Goal: Information Seeking & Learning: Learn about a topic

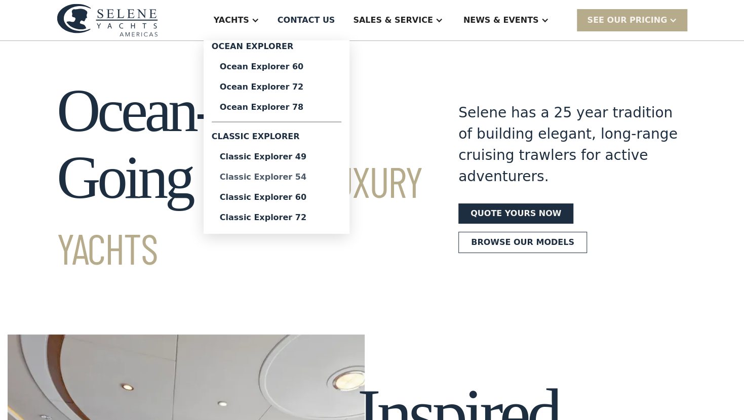
click at [312, 176] on div "Classic Explorer 54" at bounding box center [276, 177] width 113 height 8
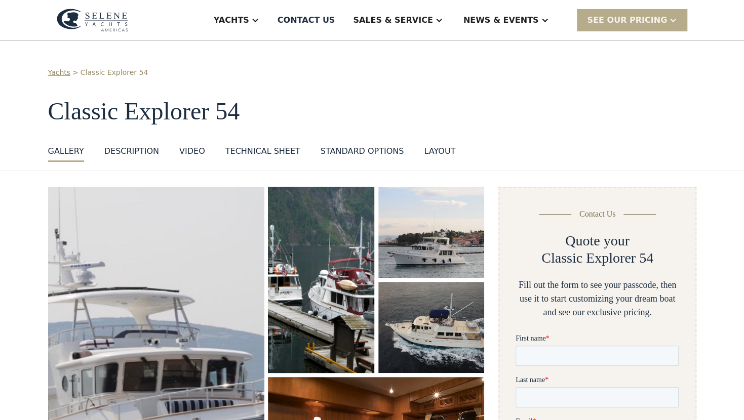
click at [198, 305] on img "open lightbox" at bounding box center [156, 363] width 229 height 374
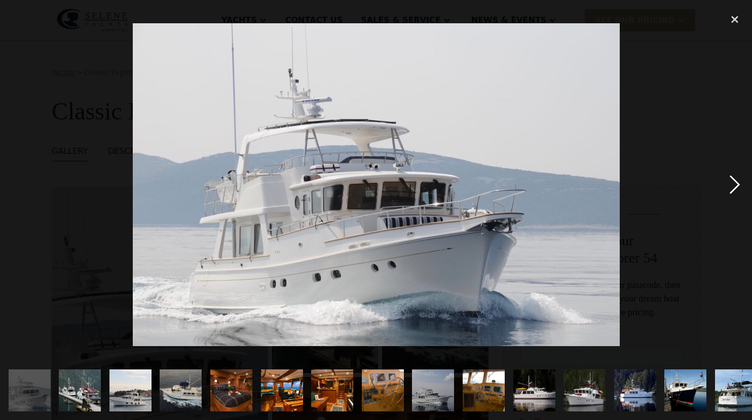
click at [734, 183] on div "next image" at bounding box center [734, 185] width 34 height 353
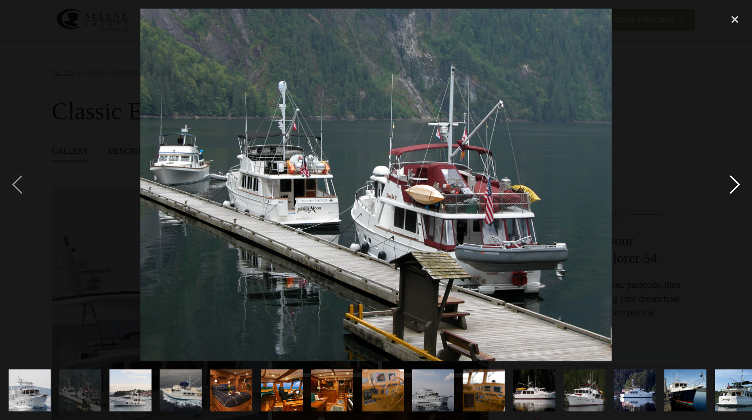
click at [734, 183] on div "next image" at bounding box center [734, 185] width 34 height 353
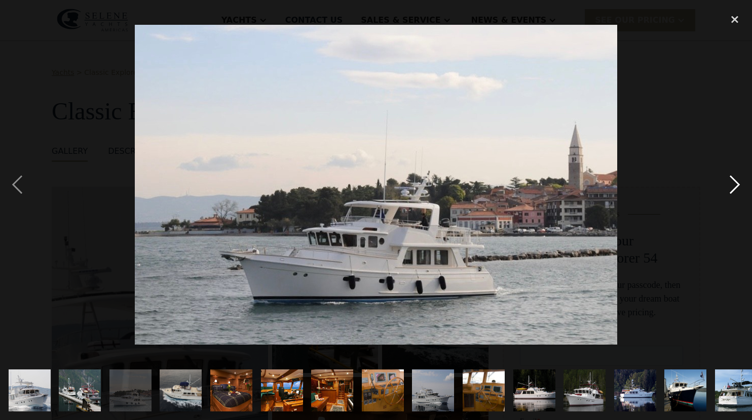
click at [734, 183] on div "next image" at bounding box center [734, 185] width 34 height 353
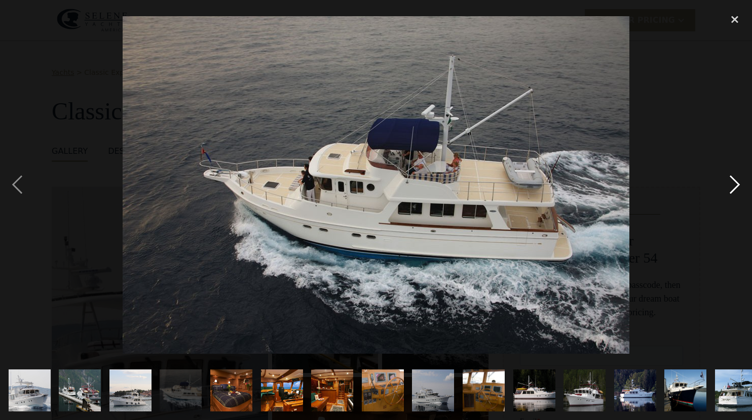
click at [734, 183] on div "next image" at bounding box center [734, 185] width 34 height 353
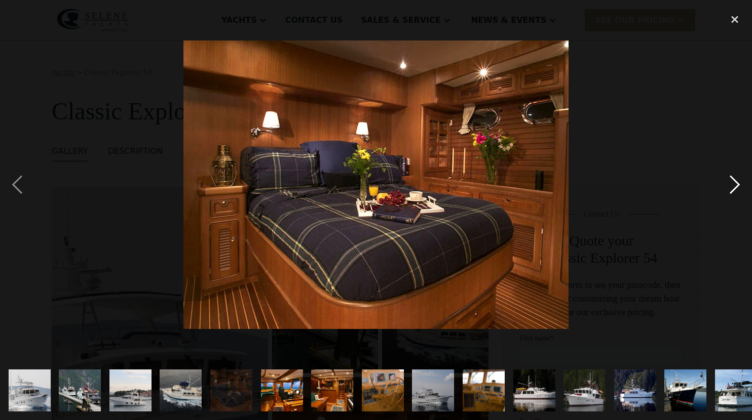
click at [734, 183] on div "next image" at bounding box center [734, 185] width 34 height 353
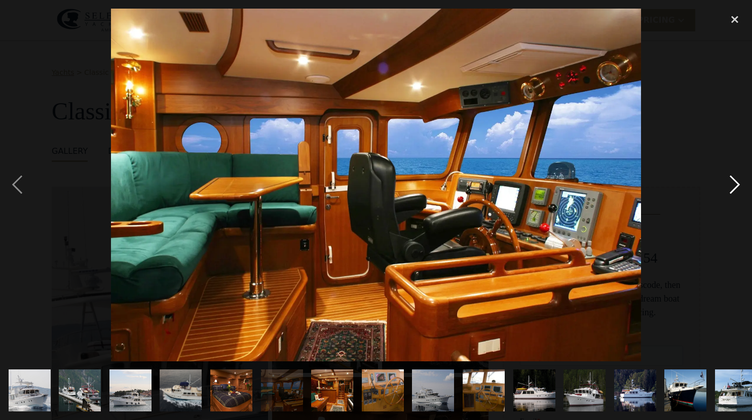
click at [734, 183] on div "next image" at bounding box center [734, 185] width 34 height 353
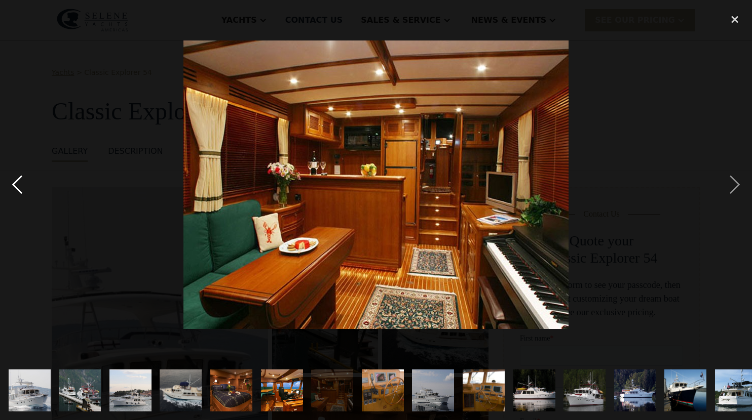
click at [12, 175] on div "previous image" at bounding box center [17, 185] width 34 height 353
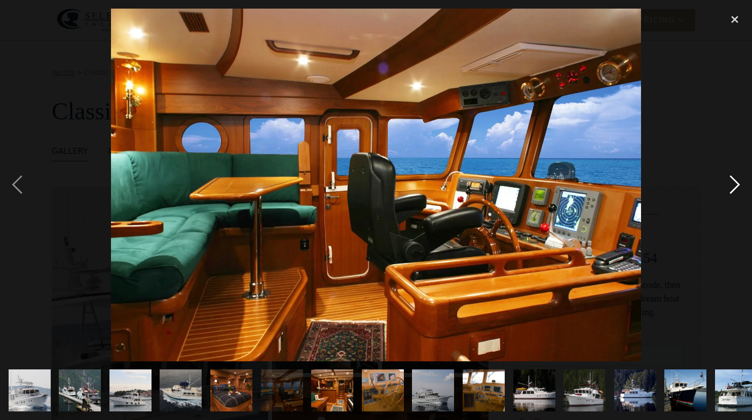
click at [732, 182] on div "next image" at bounding box center [734, 185] width 34 height 353
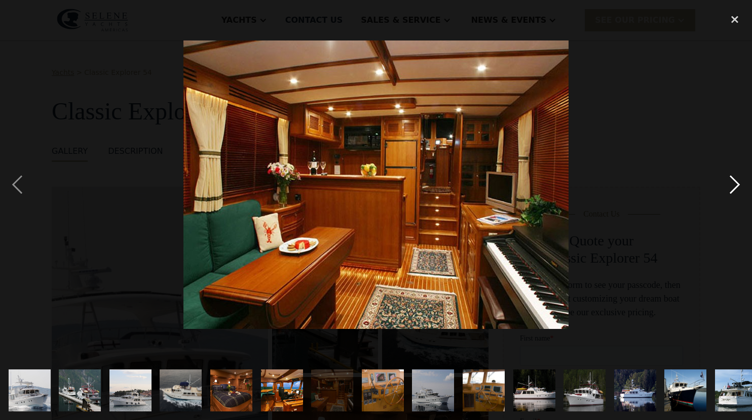
click at [732, 182] on div "next image" at bounding box center [734, 185] width 34 height 353
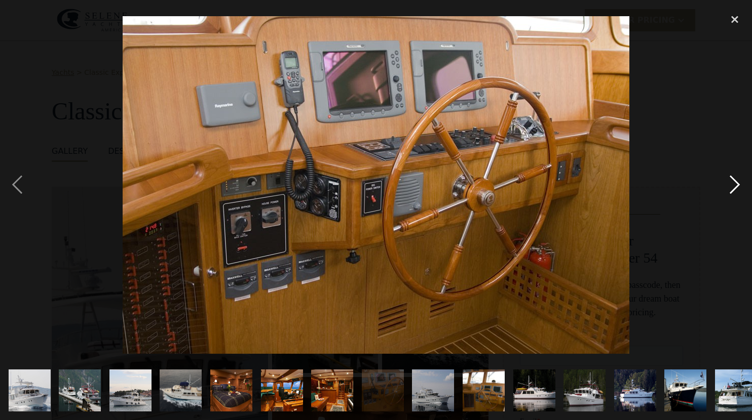
click at [731, 181] on div "next image" at bounding box center [734, 185] width 34 height 353
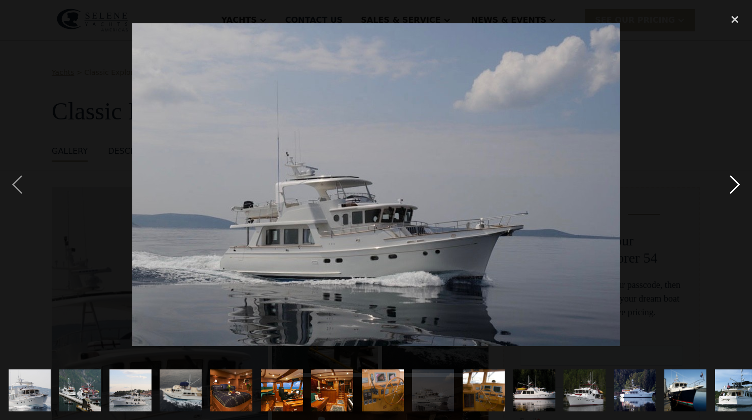
click at [731, 181] on div "next image" at bounding box center [734, 185] width 34 height 353
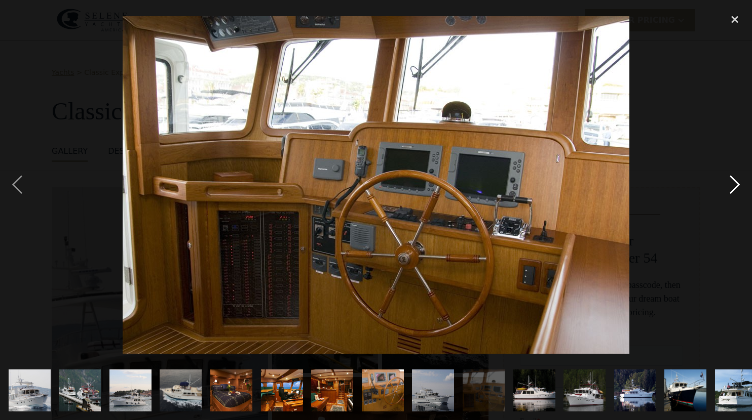
click at [731, 181] on div "next image" at bounding box center [734, 185] width 34 height 353
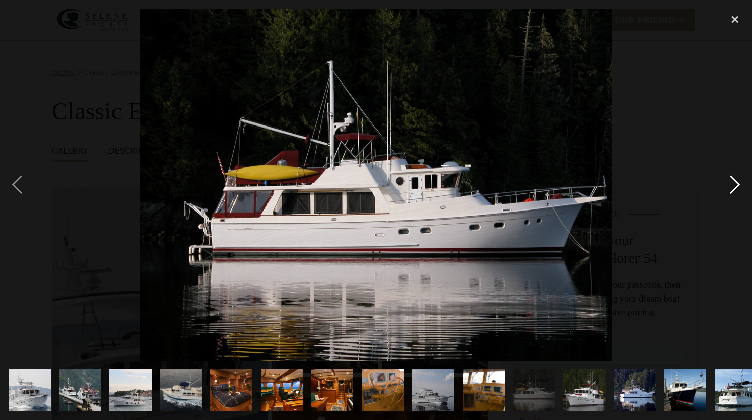
click at [731, 181] on div "next image" at bounding box center [734, 185] width 34 height 353
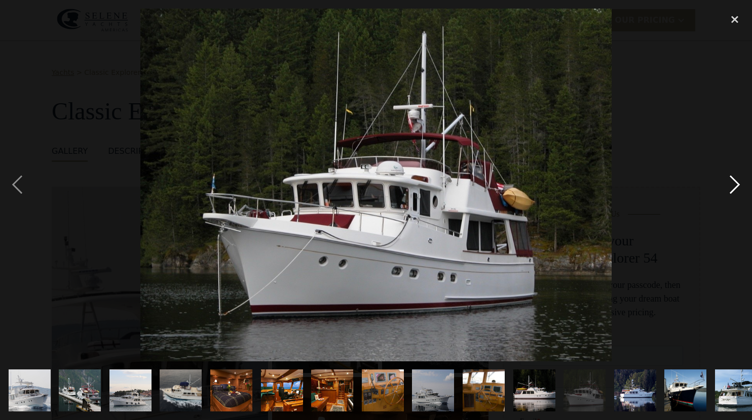
click at [731, 181] on div "next image" at bounding box center [734, 185] width 34 height 353
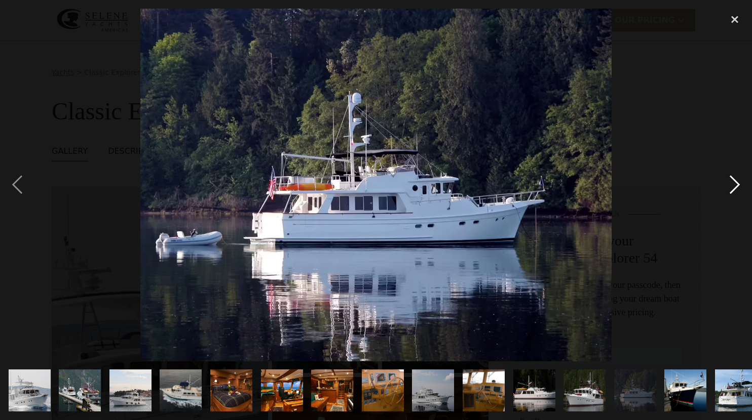
click at [731, 181] on div "next image" at bounding box center [734, 185] width 34 height 353
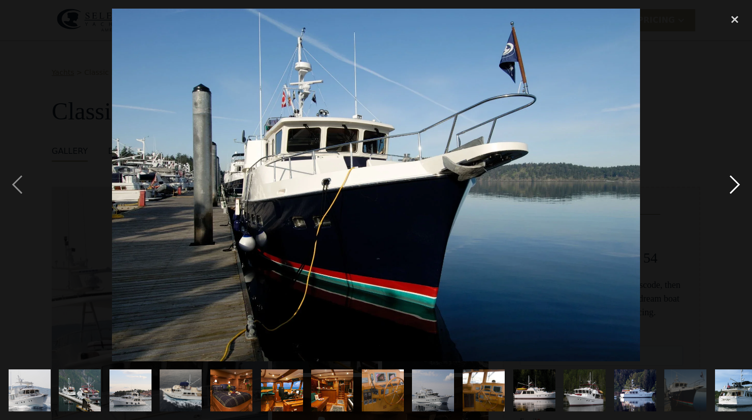
click at [731, 181] on div "next image" at bounding box center [734, 185] width 34 height 353
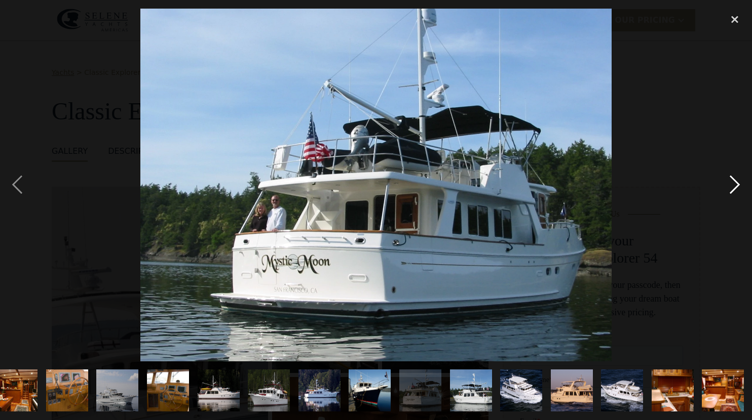
scroll to position [0, 316]
click at [731, 181] on div "next image" at bounding box center [734, 185] width 34 height 353
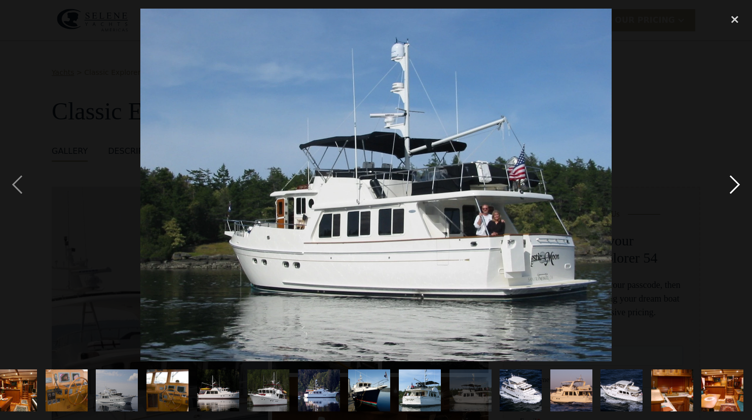
click at [731, 181] on div "next image" at bounding box center [734, 185] width 34 height 353
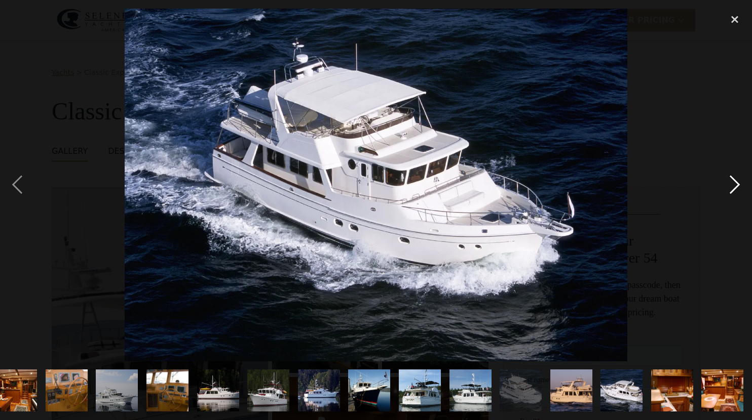
click at [731, 181] on div "next image" at bounding box center [734, 185] width 34 height 353
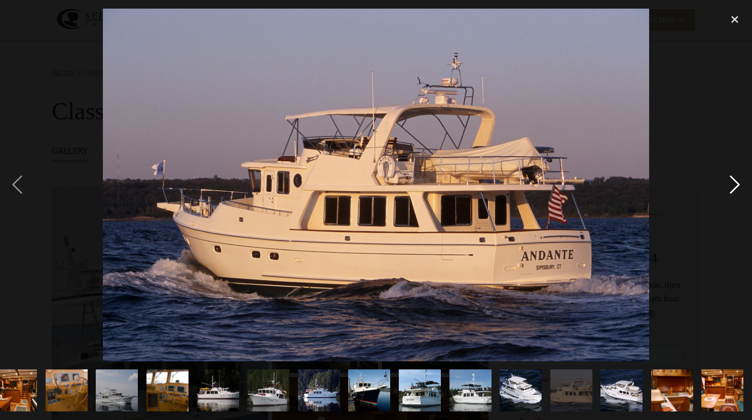
click at [731, 181] on div "next image" at bounding box center [734, 185] width 34 height 353
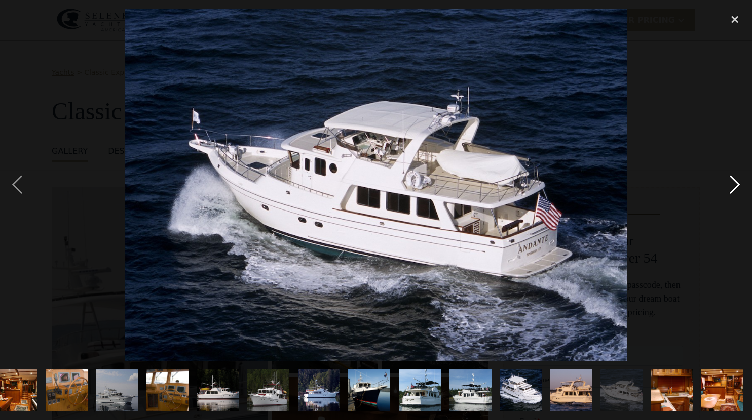
click at [731, 181] on div "next image" at bounding box center [734, 185] width 34 height 353
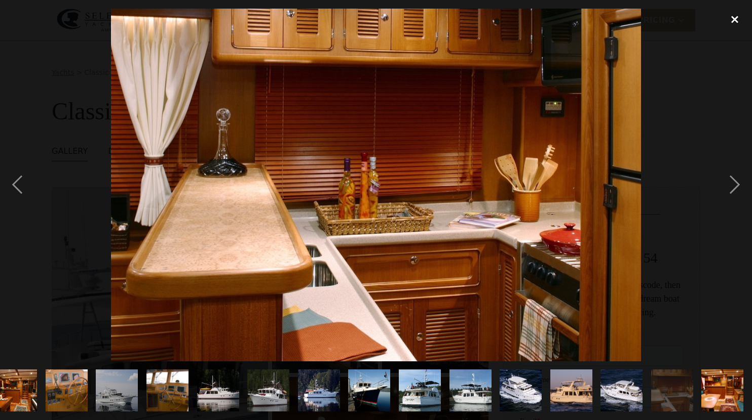
click at [733, 22] on div "close lightbox" at bounding box center [734, 20] width 34 height 22
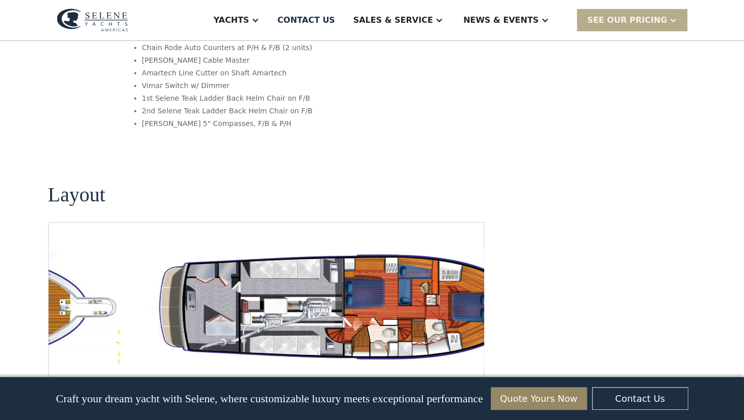
scroll to position [1738, 0]
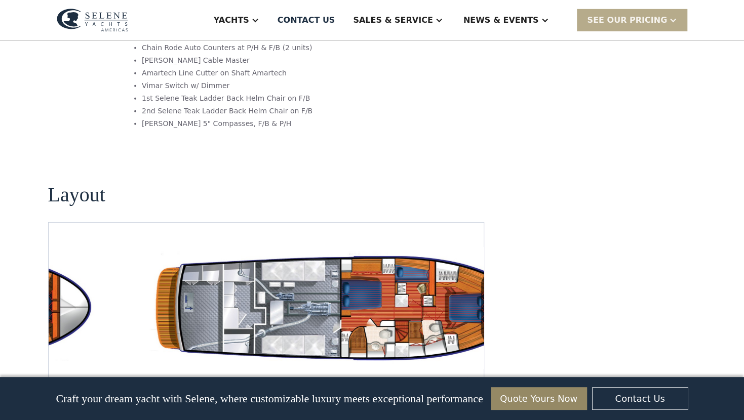
click at [439, 369] on img "Previous slide" at bounding box center [439, 381] width 24 height 24
click at [472, 369] on img "Next slide" at bounding box center [467, 381] width 24 height 24
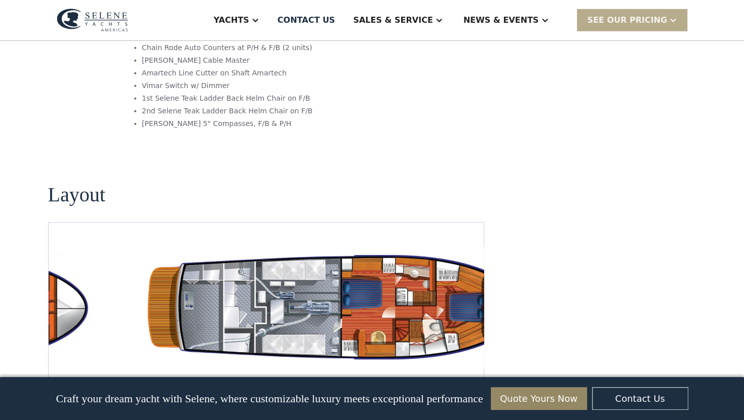
click at [472, 369] on img "Next slide" at bounding box center [467, 381] width 24 height 24
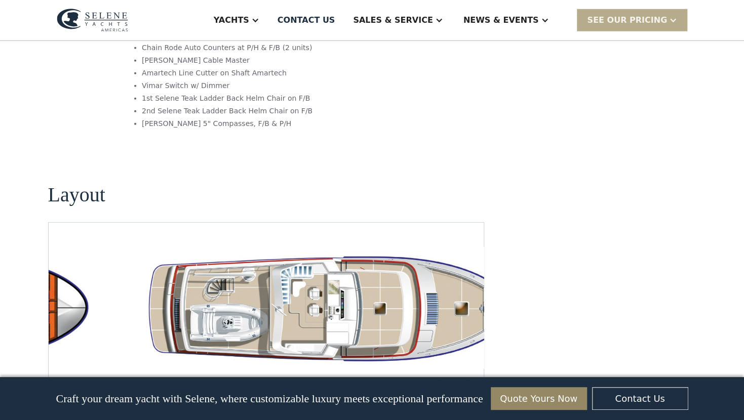
click at [467, 369] on img "Next slide" at bounding box center [467, 381] width 24 height 24
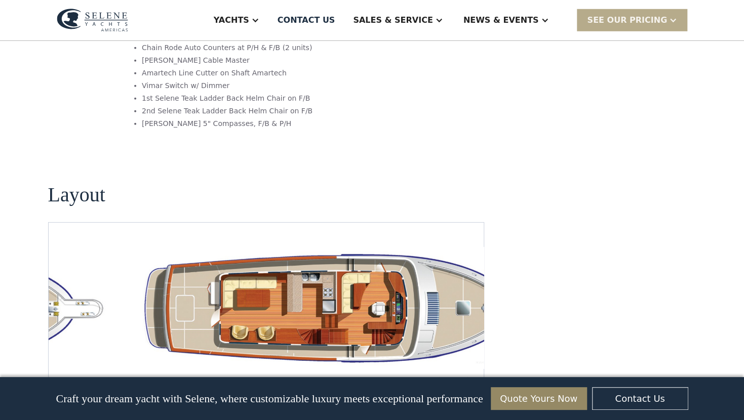
click at [467, 369] on img "Next slide" at bounding box center [467, 381] width 24 height 24
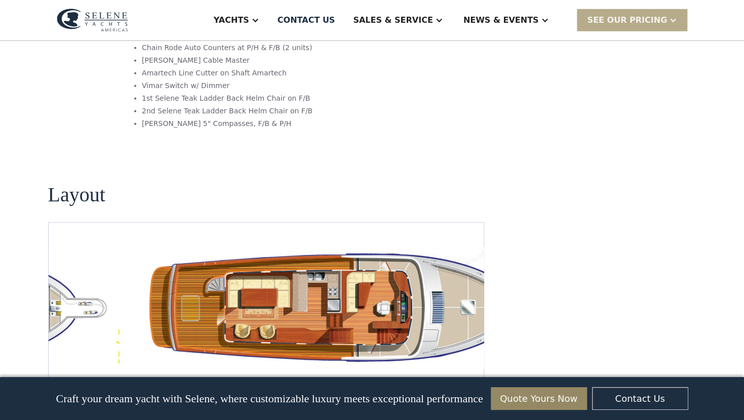
click at [439, 369] on img "Previous slide" at bounding box center [439, 381] width 24 height 24
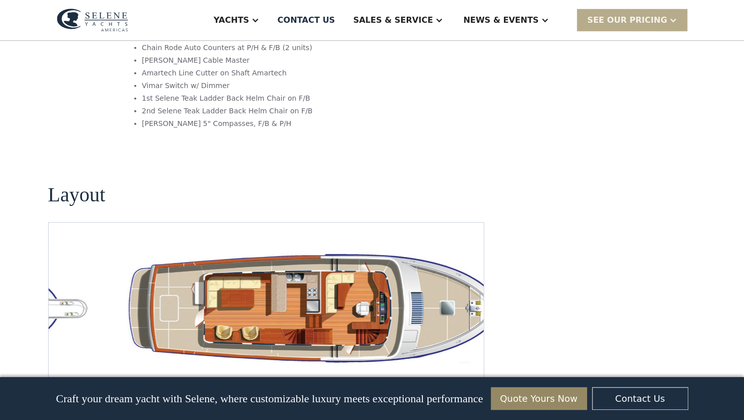
click at [466, 369] on img "Next slide" at bounding box center [467, 381] width 24 height 24
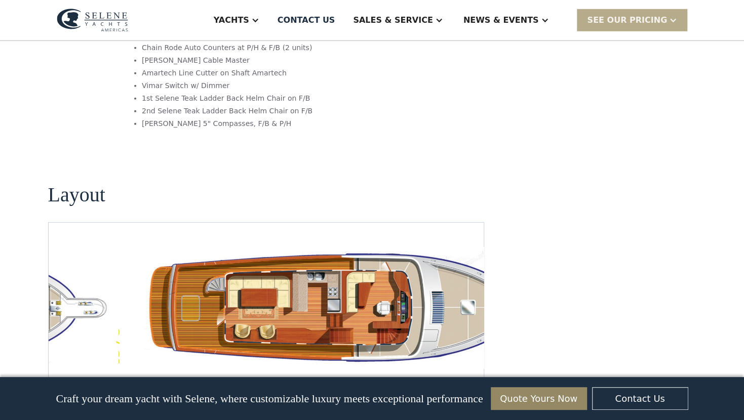
click at [436, 369] on img "Previous slide" at bounding box center [439, 381] width 24 height 24
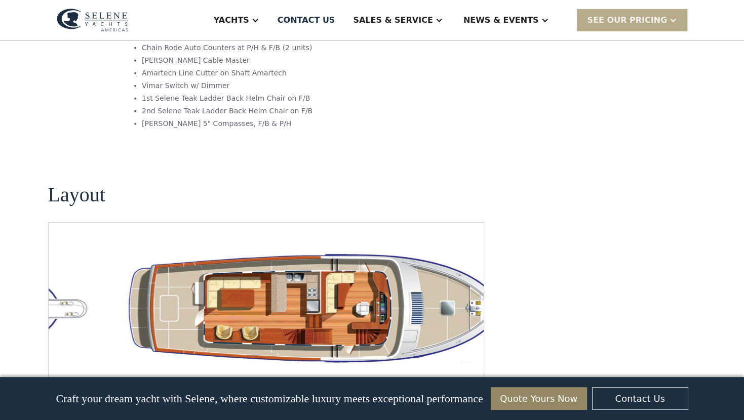
click at [468, 369] on img "Next slide" at bounding box center [467, 381] width 24 height 24
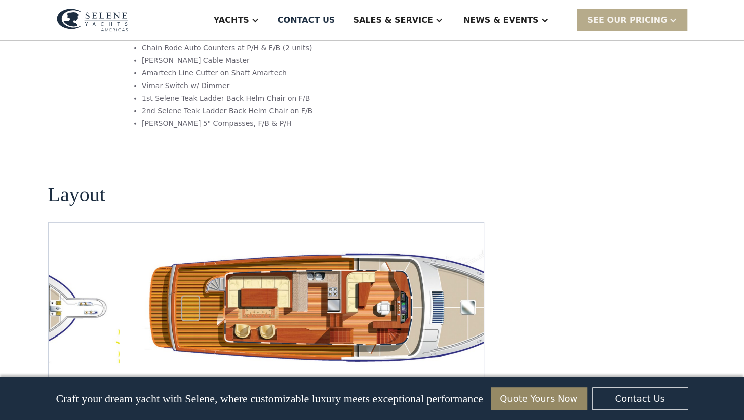
click at [468, 369] on img "Next slide" at bounding box center [467, 381] width 24 height 24
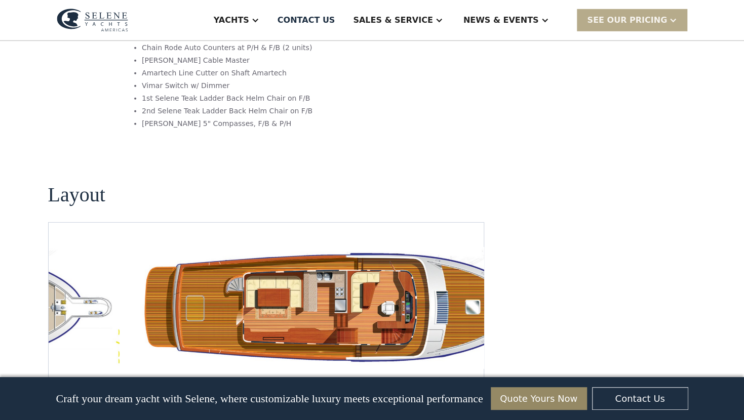
click at [468, 369] on img "Next slide" at bounding box center [467, 381] width 24 height 24
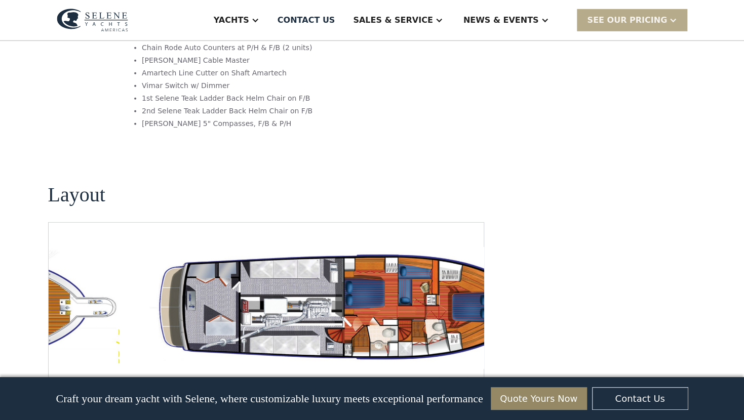
click at [468, 369] on img "Next slide" at bounding box center [467, 381] width 24 height 24
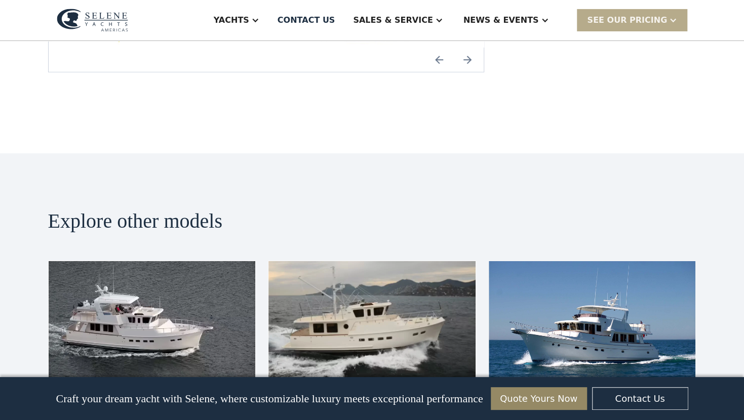
scroll to position [2047, 0]
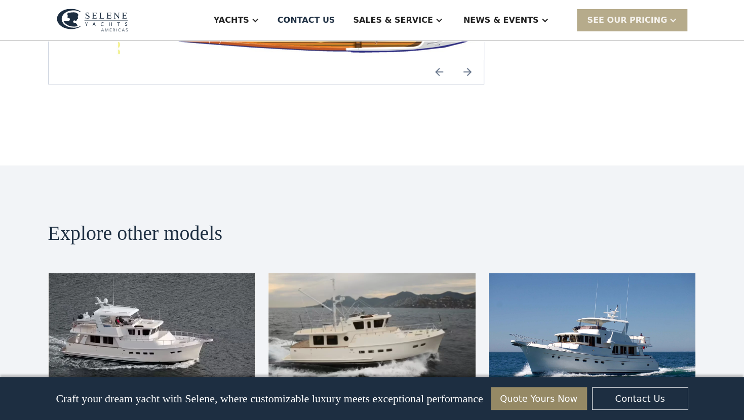
click at [134, 274] on img at bounding box center [152, 332] width 207 height 117
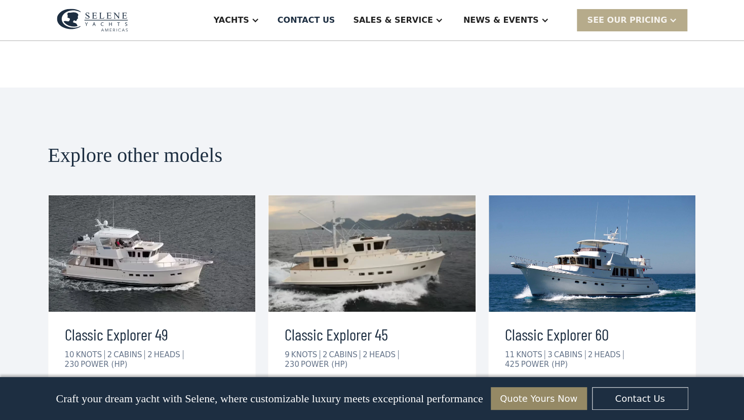
scroll to position [2128, 0]
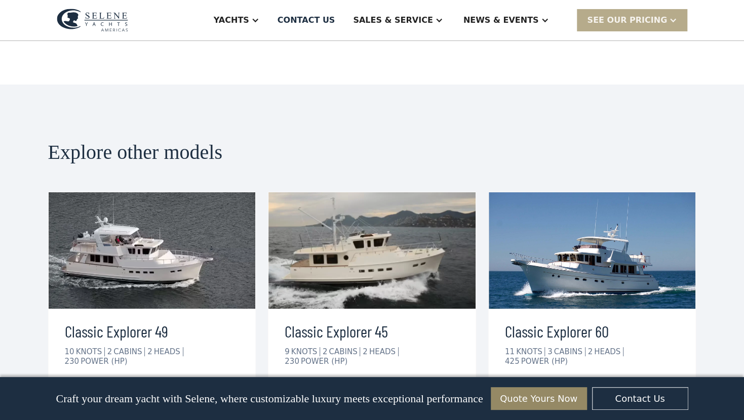
click at [118, 387] on div "view details" at bounding box center [106, 393] width 57 height 12
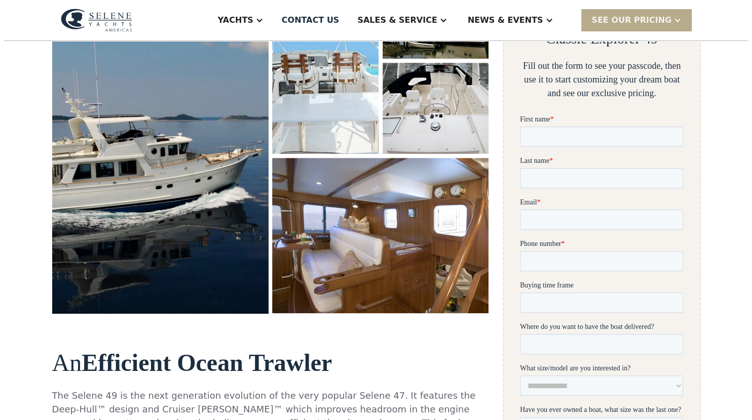
scroll to position [219, 0]
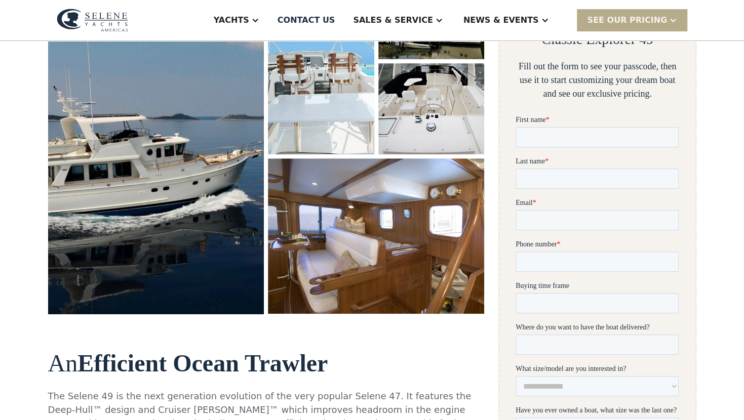
click at [179, 199] on img "open lightbox" at bounding box center [156, 141] width 229 height 367
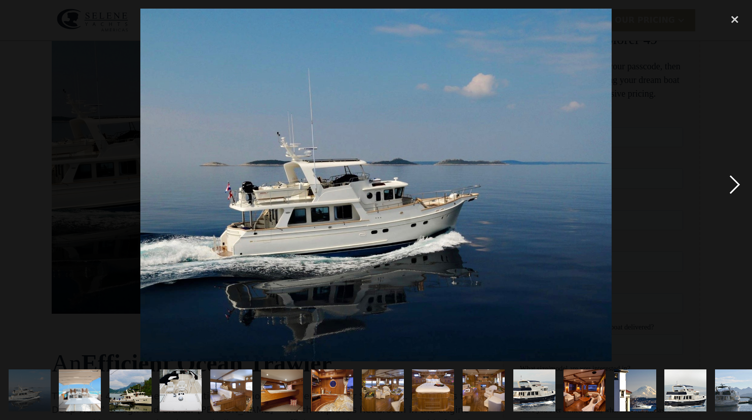
click at [735, 184] on div "next image" at bounding box center [734, 185] width 34 height 353
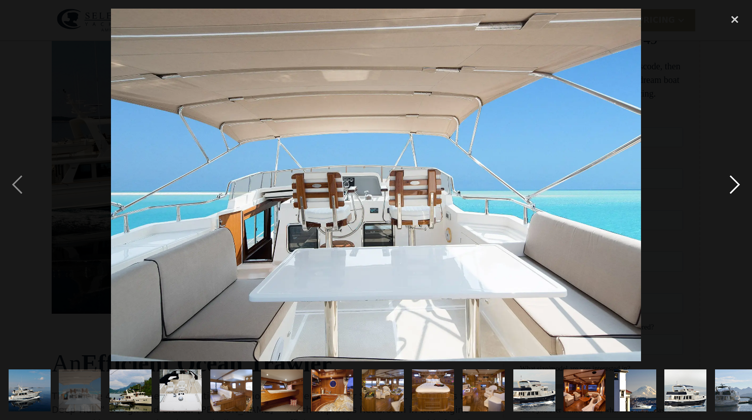
click at [735, 184] on div "next image" at bounding box center [734, 185] width 34 height 353
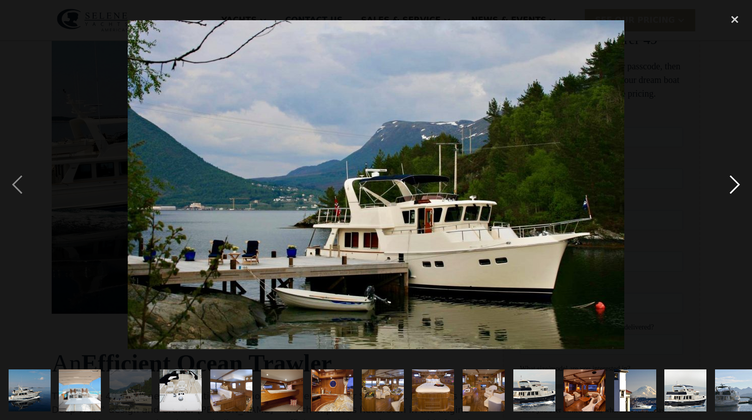
click at [735, 184] on div "next image" at bounding box center [734, 185] width 34 height 353
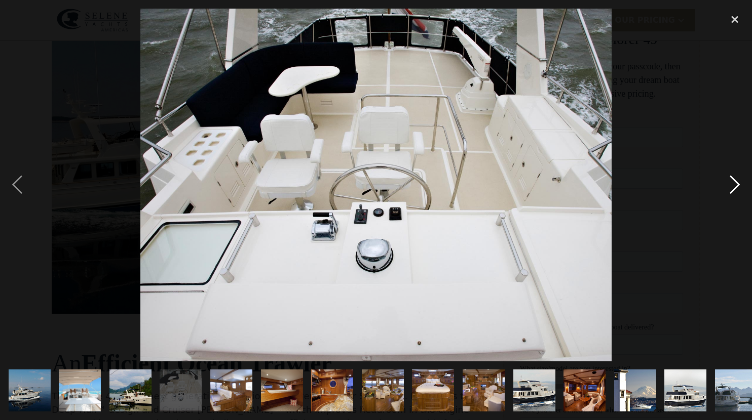
click at [735, 184] on div "next image" at bounding box center [734, 185] width 34 height 353
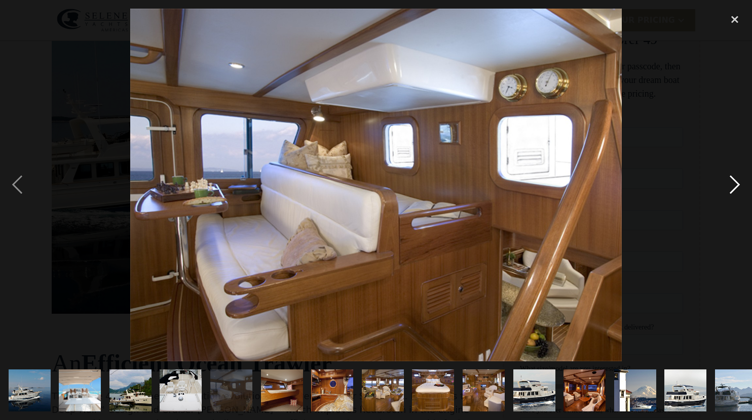
click at [735, 184] on div "next image" at bounding box center [734, 185] width 34 height 353
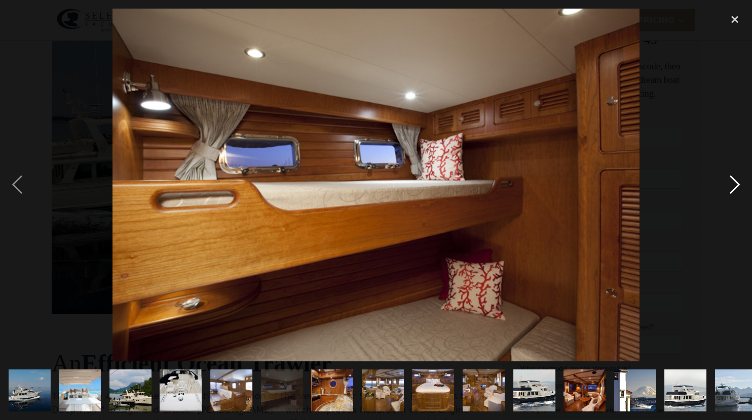
click at [735, 184] on div "next image" at bounding box center [734, 185] width 34 height 353
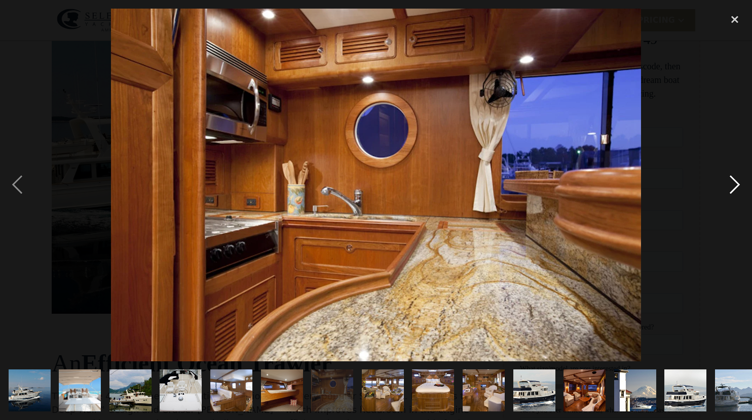
click at [735, 184] on div "next image" at bounding box center [734, 185] width 34 height 353
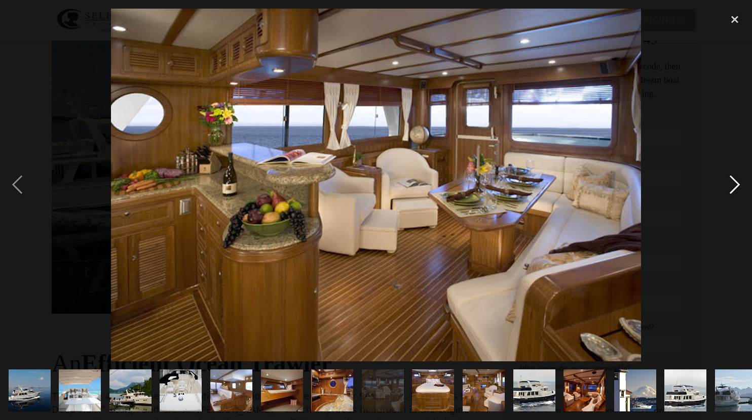
click at [735, 184] on div "next image" at bounding box center [734, 185] width 34 height 353
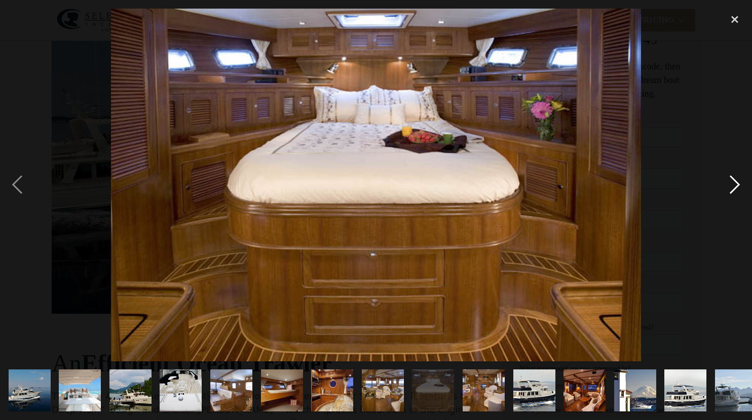
click at [735, 184] on div "next image" at bounding box center [734, 185] width 34 height 353
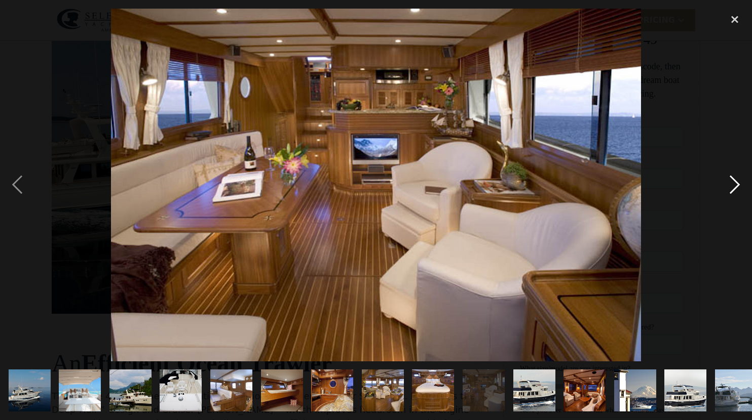
click at [735, 184] on div "next image" at bounding box center [734, 185] width 34 height 353
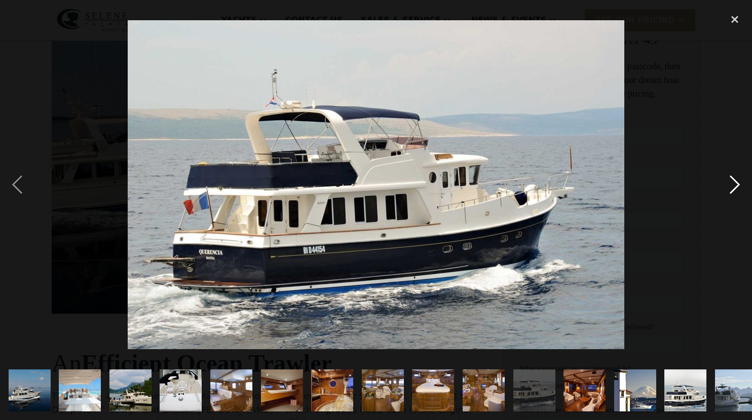
click at [735, 184] on div "next image" at bounding box center [734, 185] width 34 height 353
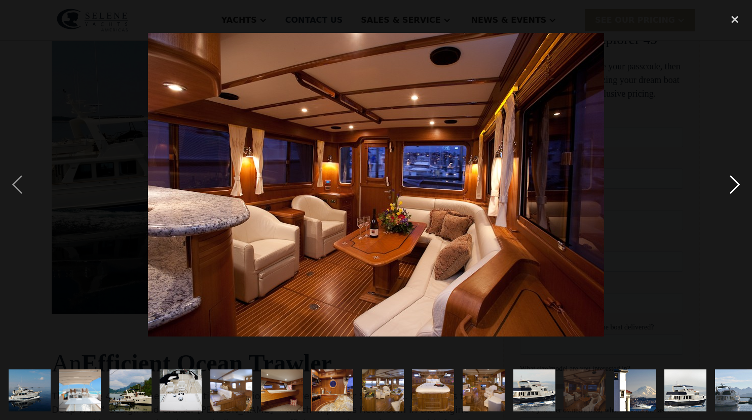
click at [735, 184] on div "next image" at bounding box center [734, 185] width 34 height 353
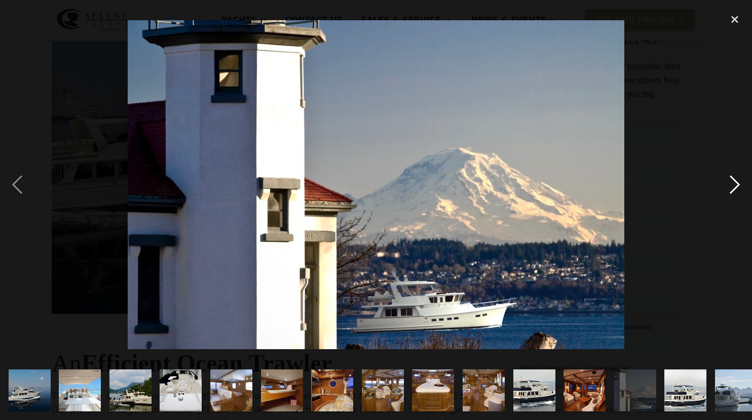
click at [735, 184] on div "next image" at bounding box center [734, 185] width 34 height 353
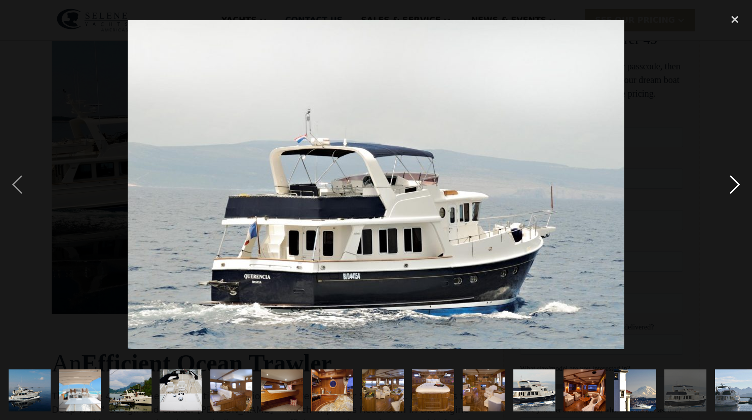
click at [735, 184] on div "next image" at bounding box center [734, 185] width 34 height 353
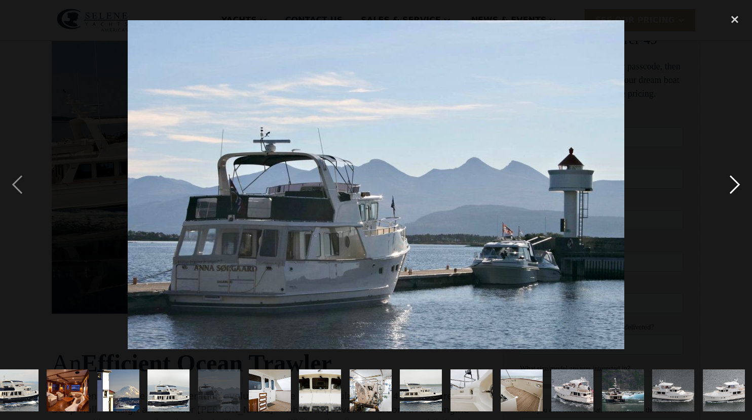
scroll to position [0, 518]
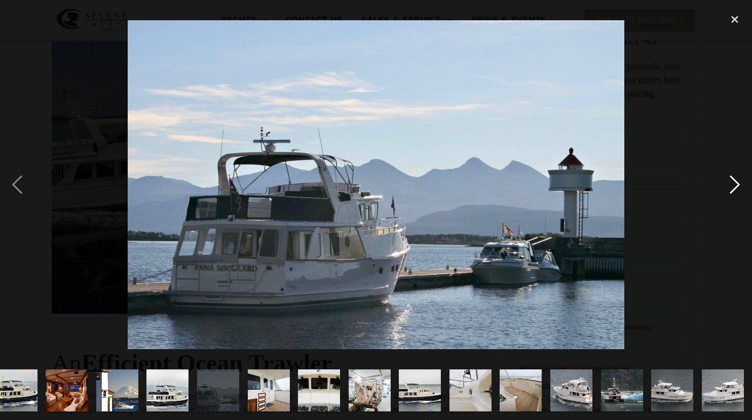
click at [735, 184] on div "next image" at bounding box center [734, 185] width 34 height 353
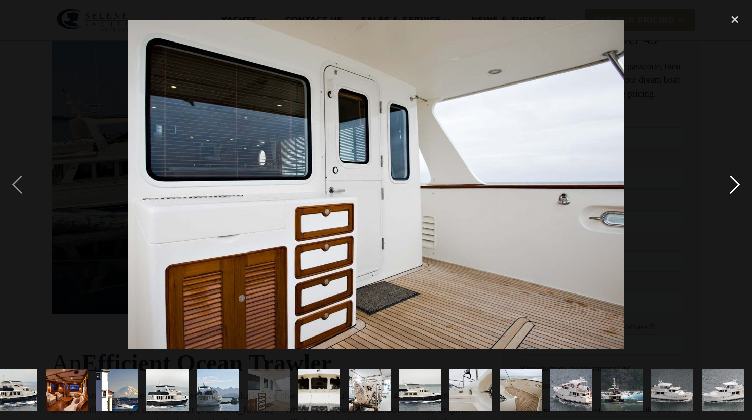
click at [735, 184] on div "next image" at bounding box center [734, 185] width 34 height 353
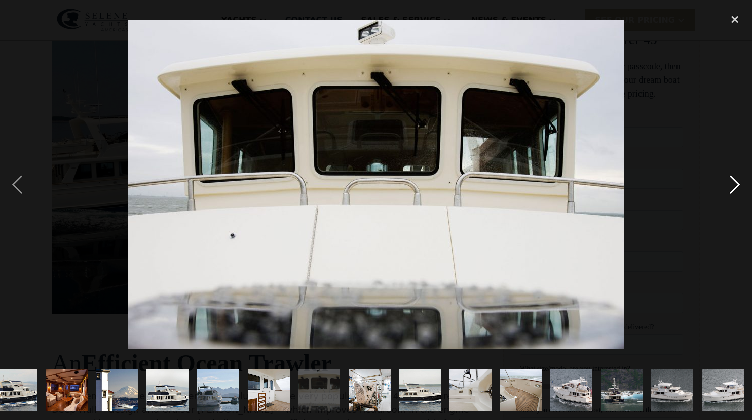
click at [735, 184] on div "next image" at bounding box center [734, 185] width 34 height 353
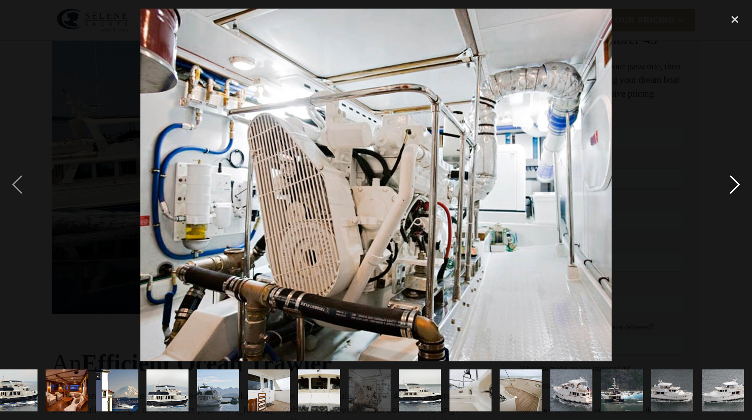
click at [735, 184] on div "next image" at bounding box center [734, 185] width 34 height 353
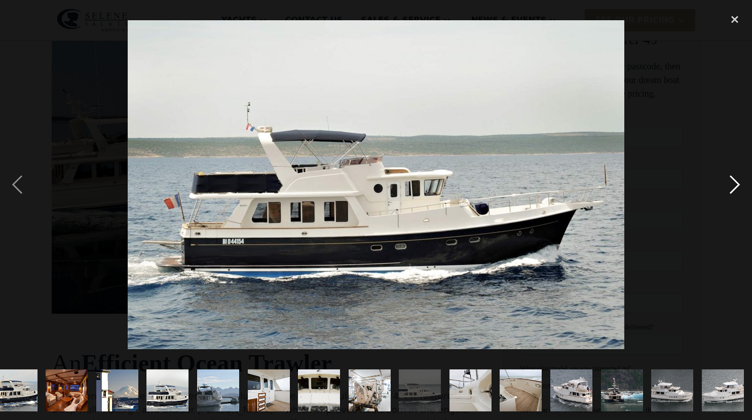
click at [735, 184] on div "next image" at bounding box center [734, 185] width 34 height 353
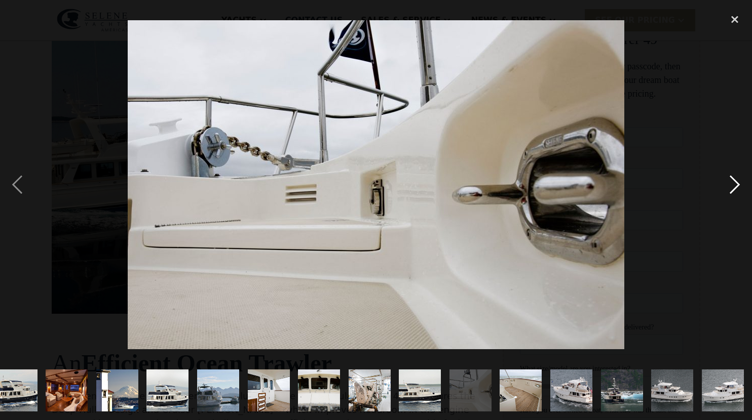
click at [735, 184] on div "next image" at bounding box center [734, 185] width 34 height 353
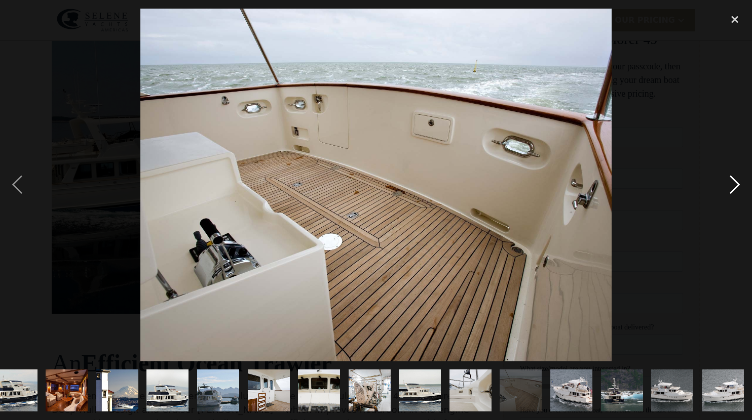
click at [735, 184] on div "next image" at bounding box center [734, 185] width 34 height 353
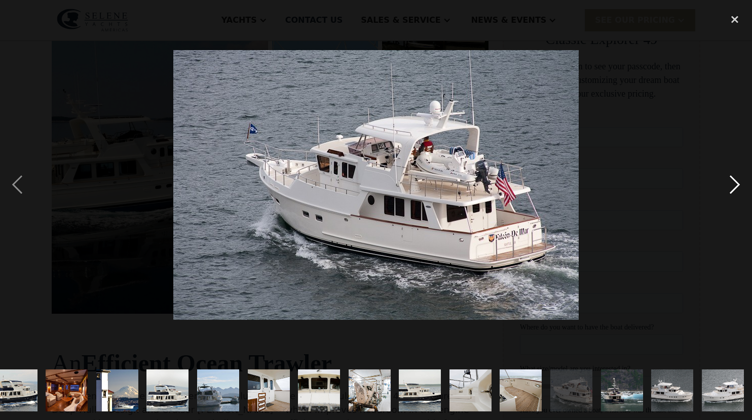
click at [735, 184] on div "next image" at bounding box center [734, 185] width 34 height 353
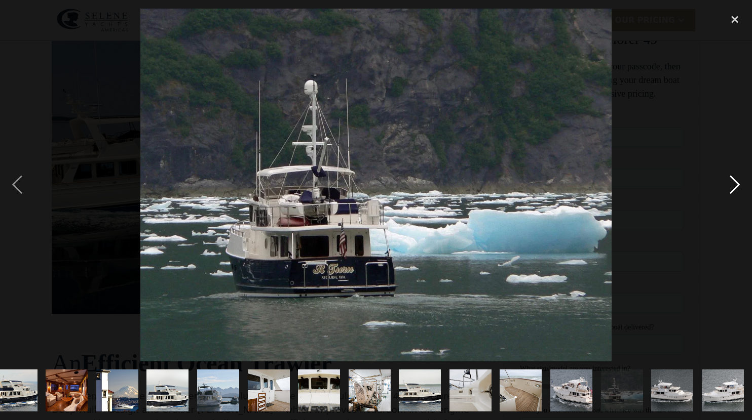
click at [735, 184] on div "next image" at bounding box center [734, 185] width 34 height 353
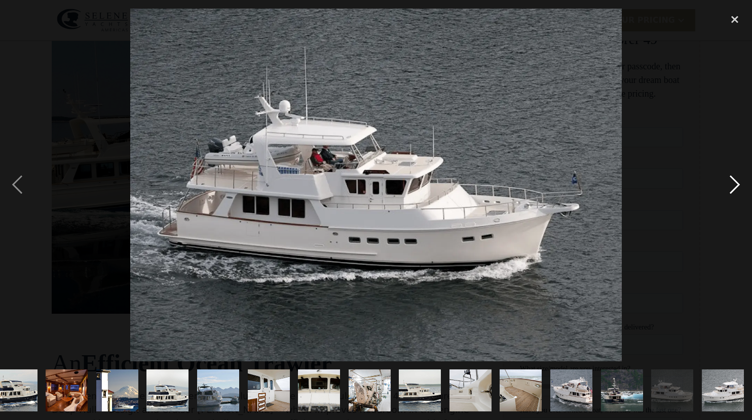
click at [735, 184] on div "next image" at bounding box center [734, 185] width 34 height 353
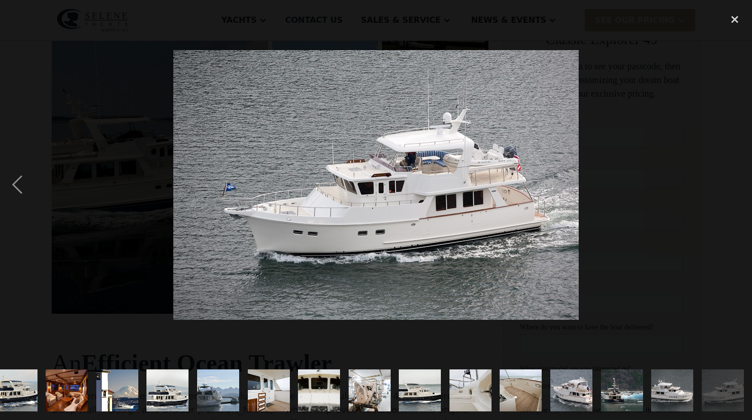
click at [735, 184] on div "next image" at bounding box center [734, 185] width 34 height 353
click at [735, 18] on div "close lightbox" at bounding box center [734, 20] width 34 height 22
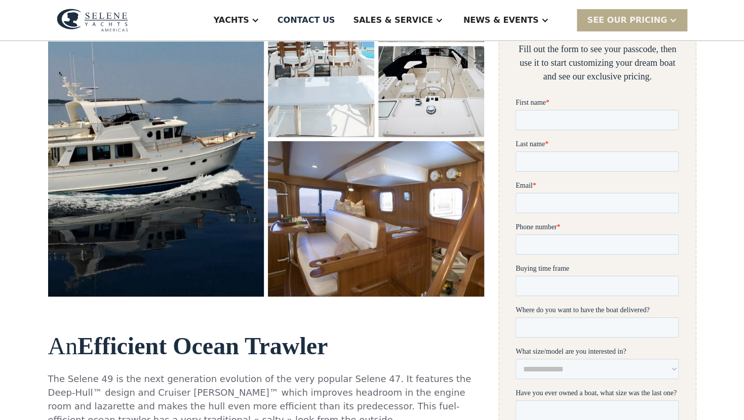
scroll to position [199, 0]
